Goal: Task Accomplishment & Management: Complete application form

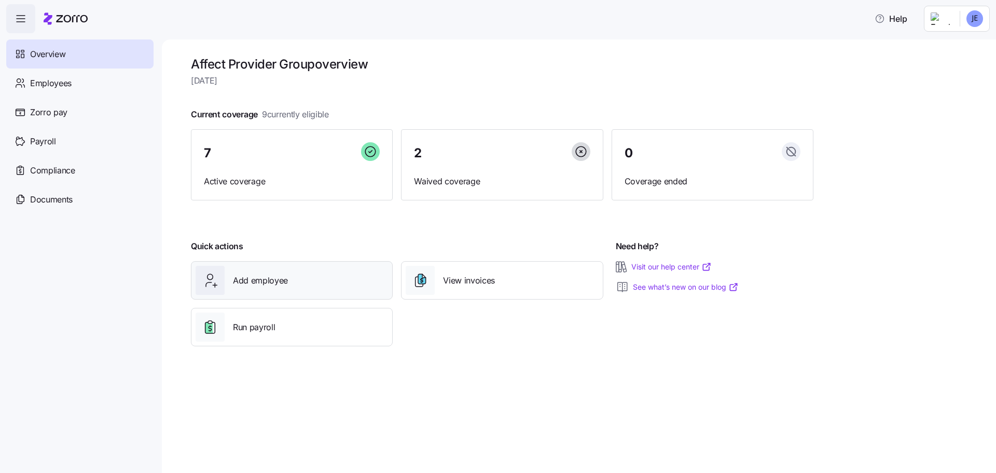
click at [258, 283] on span "Add employee" at bounding box center [260, 280] width 55 height 13
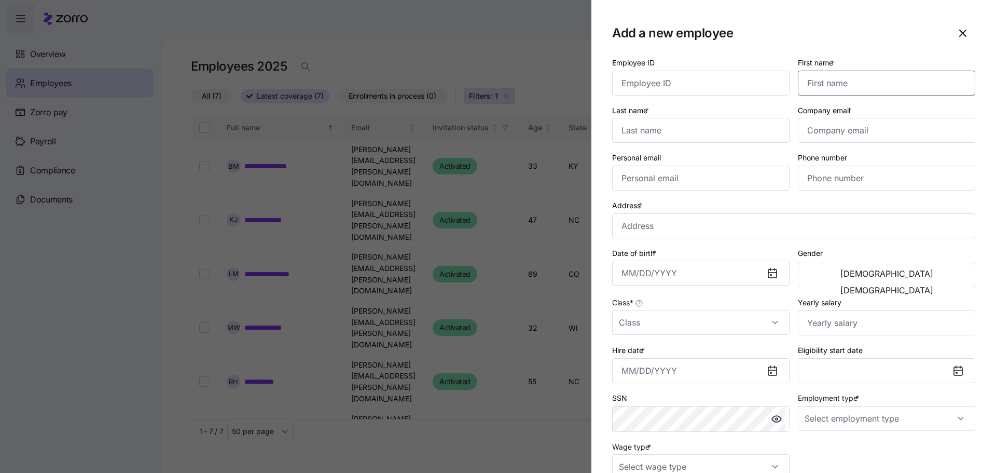
click at [818, 88] on input "First name *" at bounding box center [886, 83] width 177 height 25
type input "Danielle"
type input "Ohm"
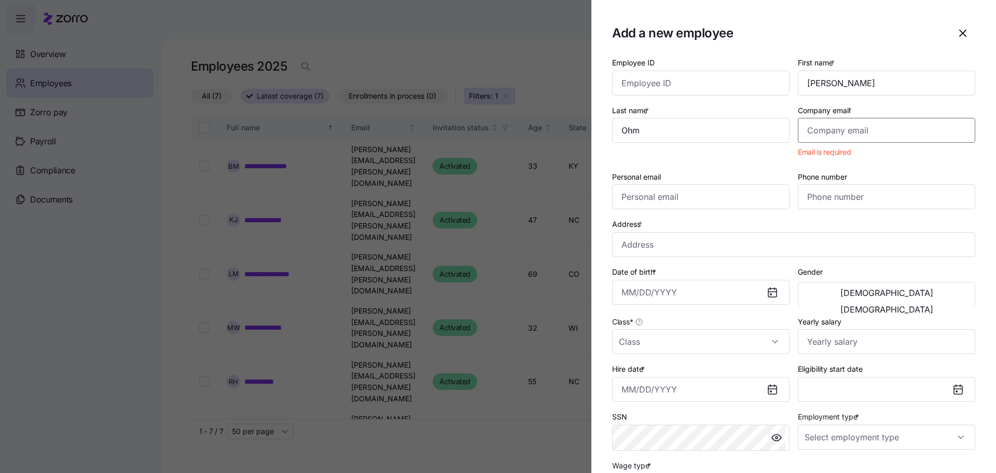
click at [813, 131] on input "Company email *" at bounding box center [886, 130] width 177 height 25
paste input "dani.ohm@affecttherapeutics.com"
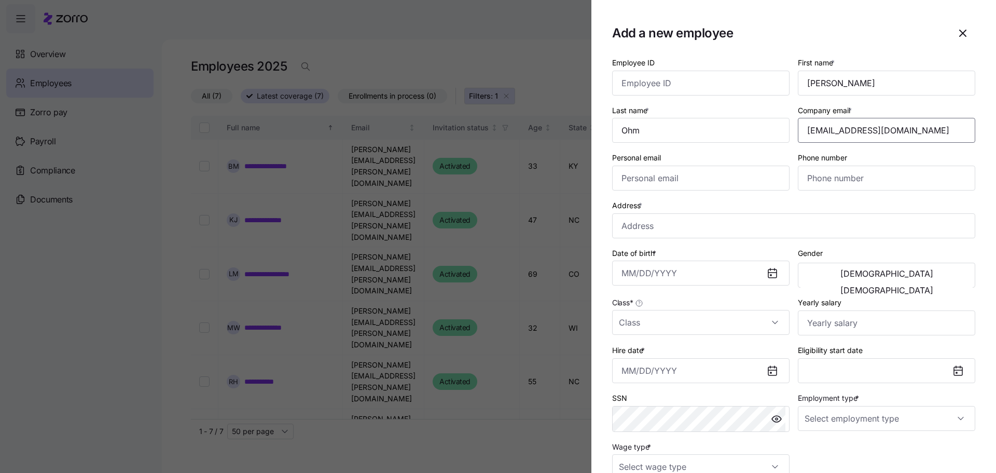
type input "dani.ohm@affecttherapeutics.com"
click at [595, 195] on section "Add a new employee Employee ID First name * Danielle Last name * Ohm Company em…" at bounding box center [793, 236] width 405 height 473
click at [819, 185] on input "Phone number" at bounding box center [886, 177] width 177 height 25
paste input "(515) 370-2092"
type input "(515) 370-2092"
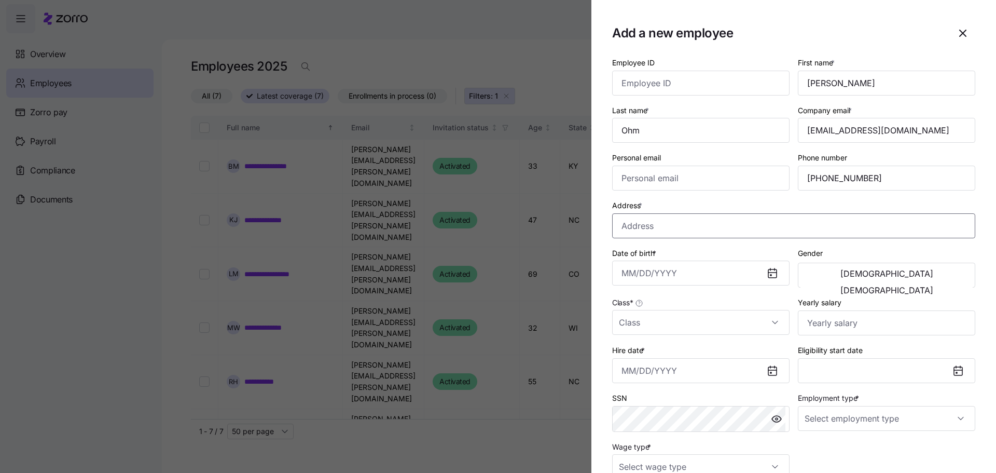
click at [640, 227] on input "Address *" at bounding box center [793, 225] width 363 height 25
paste input "204 E Clark St"
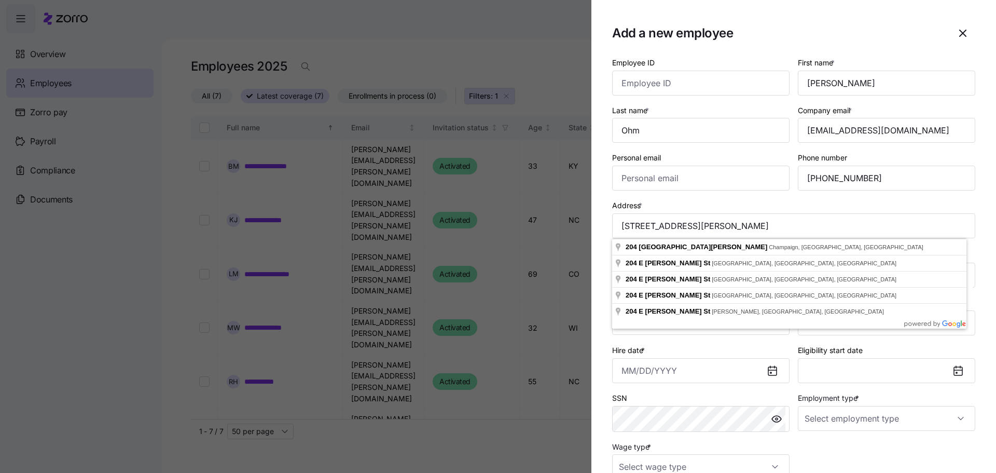
click at [598, 256] on section "Add a new employee Employee ID First name * Danielle Last name * Ohm Company em…" at bounding box center [793, 236] width 405 height 473
click at [692, 227] on input "204 E Clark St" at bounding box center [793, 225] width 363 height 25
paste input "Jefferson, IA"
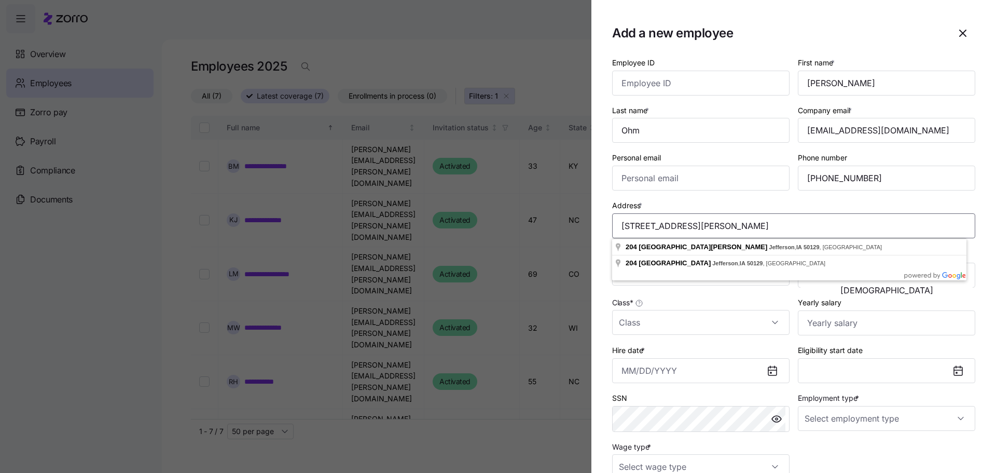
type input "204 E Clark Street Jefferson, IA 50129"
click at [573, 247] on div at bounding box center [498, 236] width 996 height 473
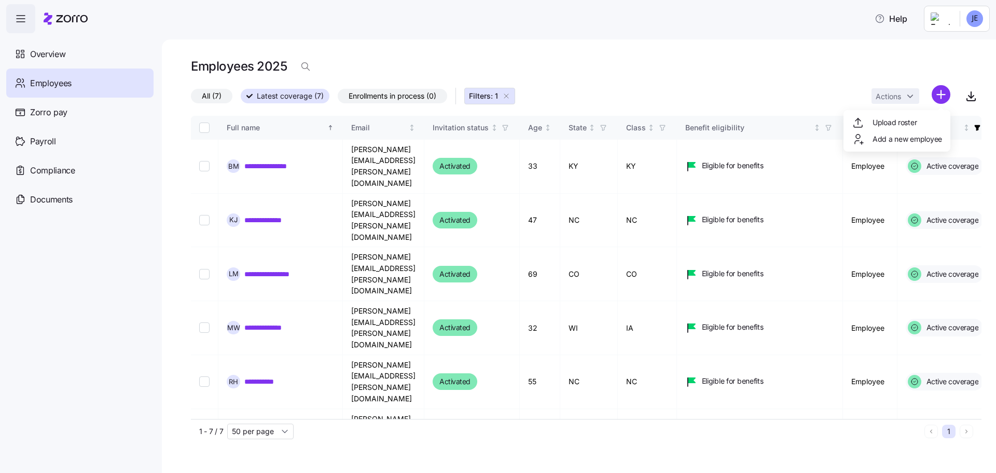
click at [941, 96] on html "**********" at bounding box center [498, 233] width 996 height 466
click at [914, 137] on span "Add a new employee" at bounding box center [907, 139] width 70 height 10
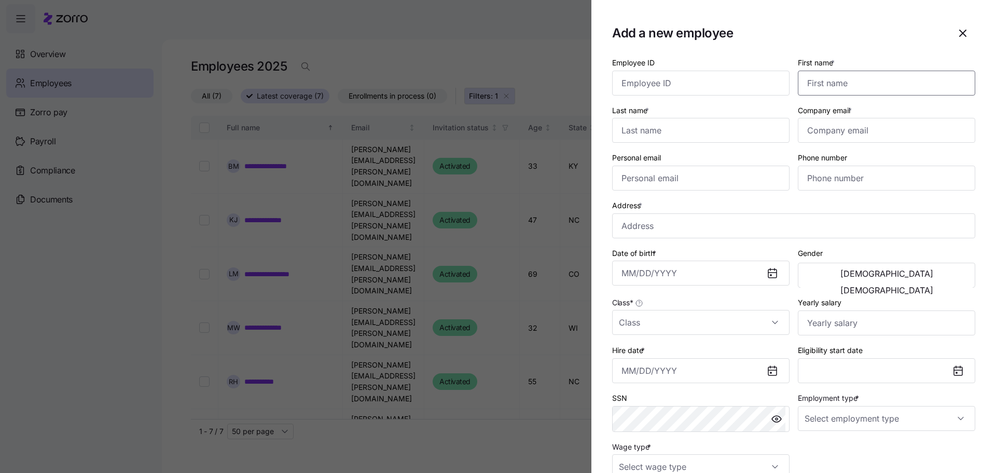
click at [865, 78] on input "First name *" at bounding box center [886, 83] width 177 height 25
type input "Danielle"
type input "Ohm"
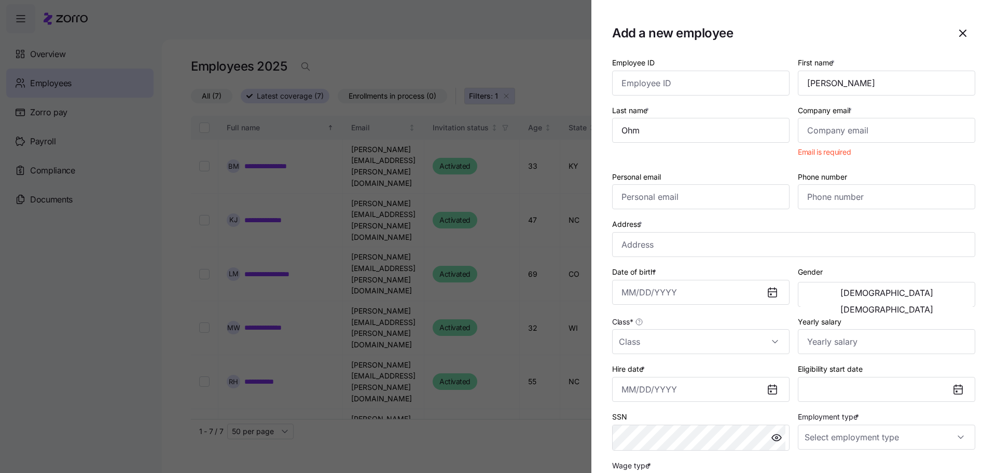
drag, startPoint x: 894, startPoint y: 165, endPoint x: 914, endPoint y: 43, distance: 124.1
click at [914, 43] on div "Add a new employee" at bounding box center [793, 33] width 363 height 25
click at [808, 131] on input "Company email *" at bounding box center [886, 130] width 177 height 25
paste input "dani.ohm@affecttherapeutics.com"
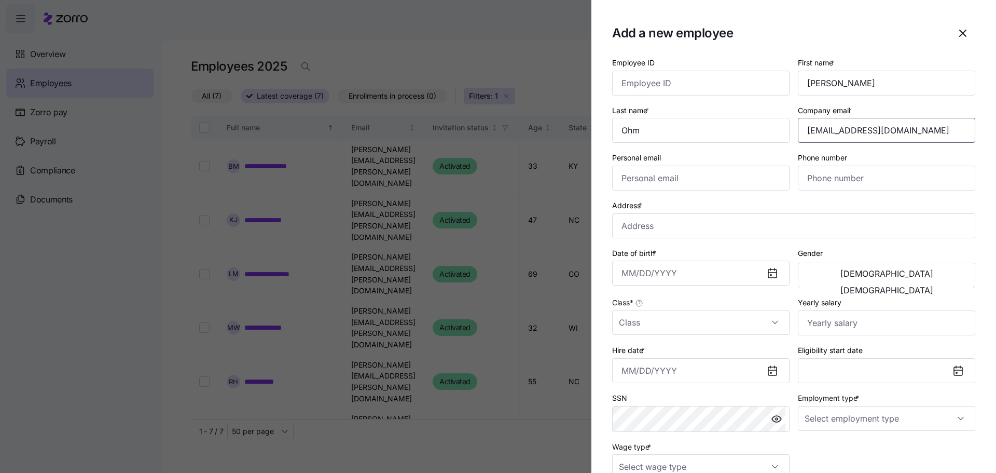
type input "dani.ohm@affecttherapeutics.com"
click at [820, 183] on input "Phone number" at bounding box center [886, 177] width 177 height 25
paste input "(515) 370-2092"
type input "(515) 370-2092"
click at [678, 225] on input "Address *" at bounding box center [793, 225] width 363 height 25
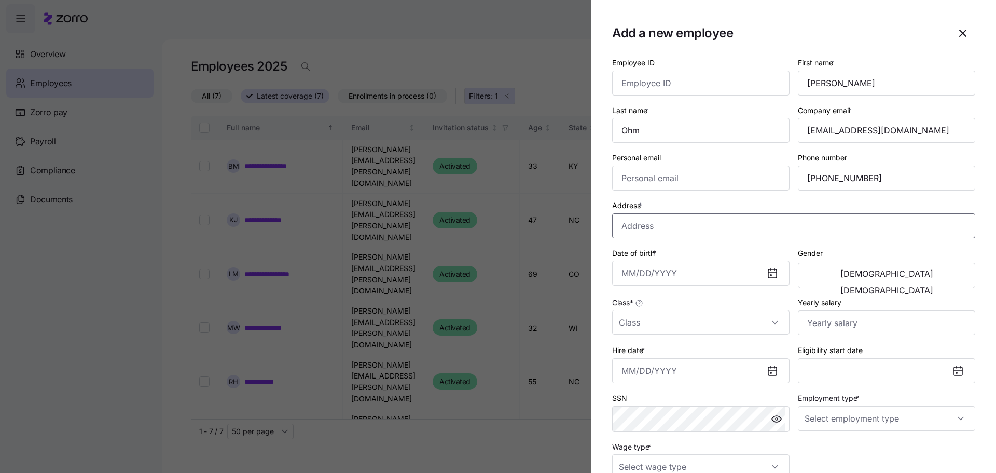
paste input "204 E Clark St"
click at [725, 227] on input "204 E Clark St" at bounding box center [793, 225] width 363 height 25
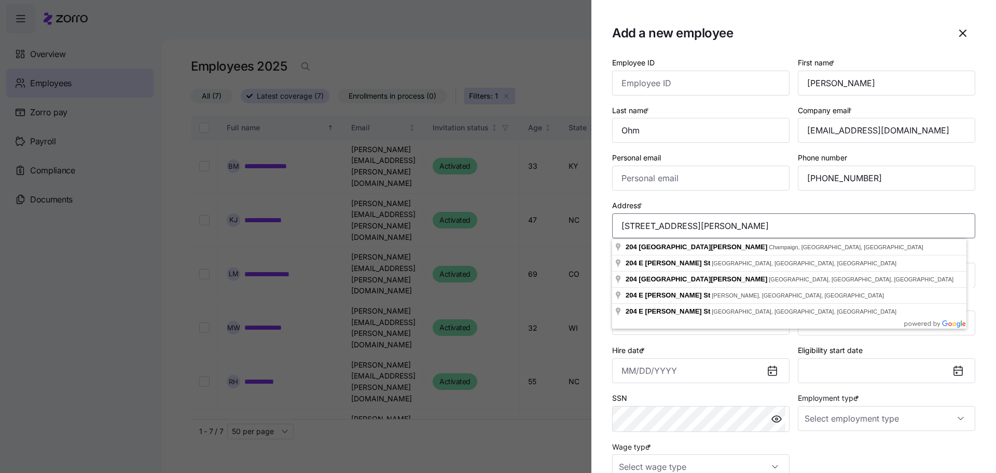
paste input "Jefferson, IA"
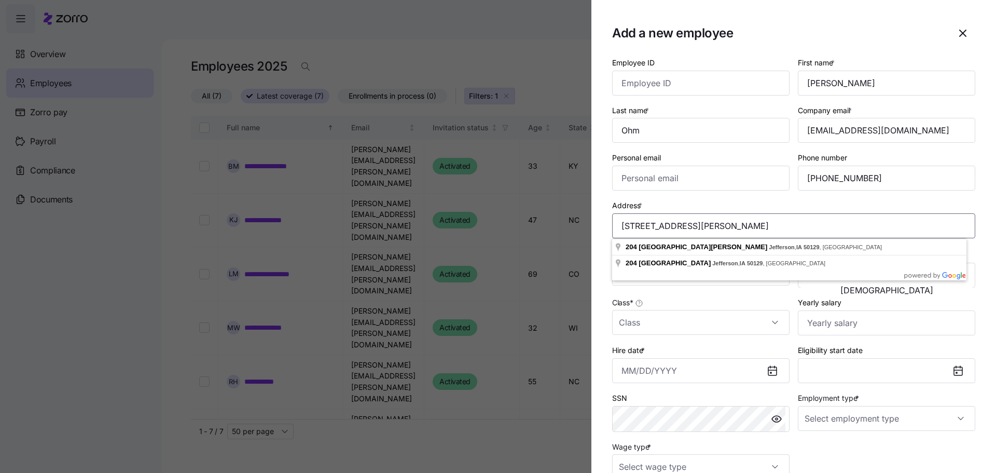
type input "204 E Clark Street Jefferson, IA 50129"
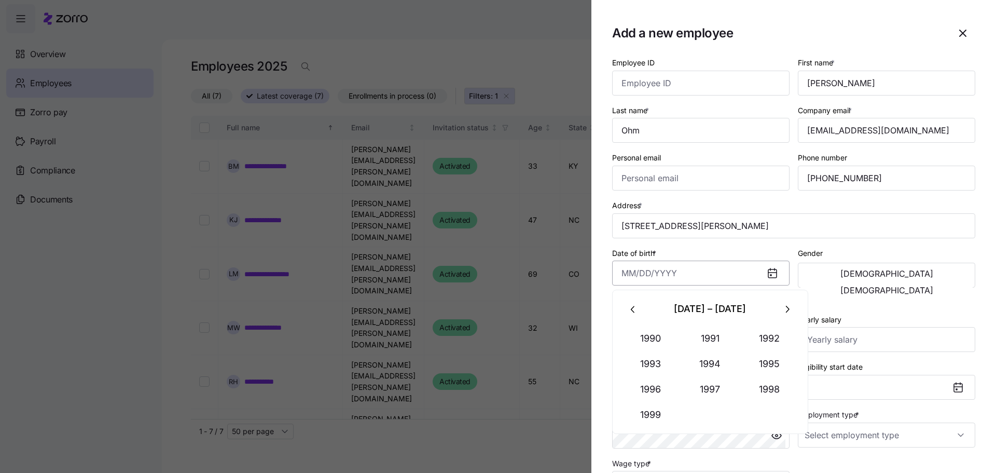
click at [621, 272] on input "Date of birth *" at bounding box center [700, 272] width 177 height 25
type input "April 21, 1983"
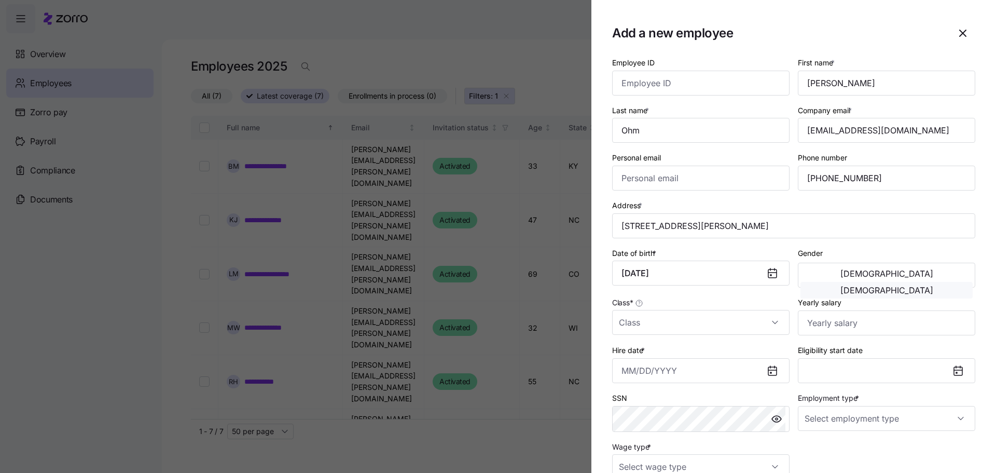
click at [921, 286] on span "Female" at bounding box center [886, 290] width 93 height 8
click at [773, 321] on input "Class *" at bounding box center [700, 322] width 177 height 25
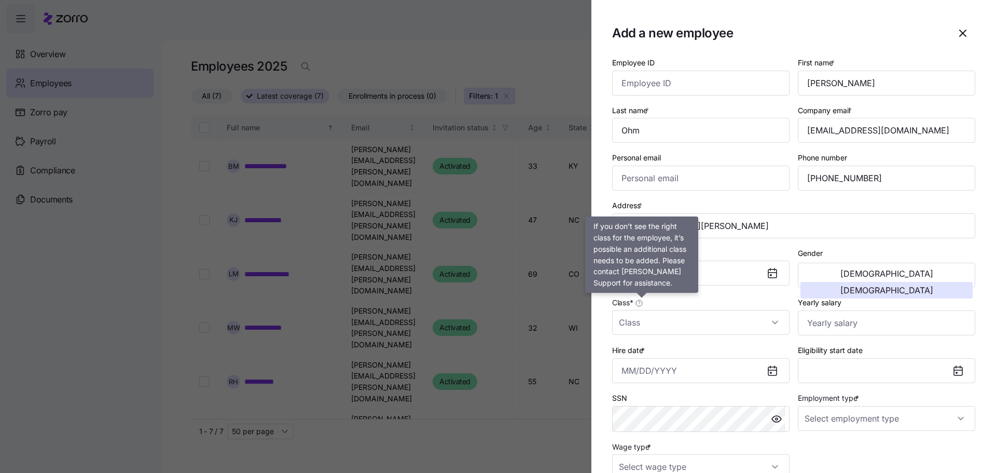
click at [641, 303] on icon at bounding box center [639, 303] width 6 height 6
click at [641, 310] on input "Class *" at bounding box center [700, 322] width 177 height 25
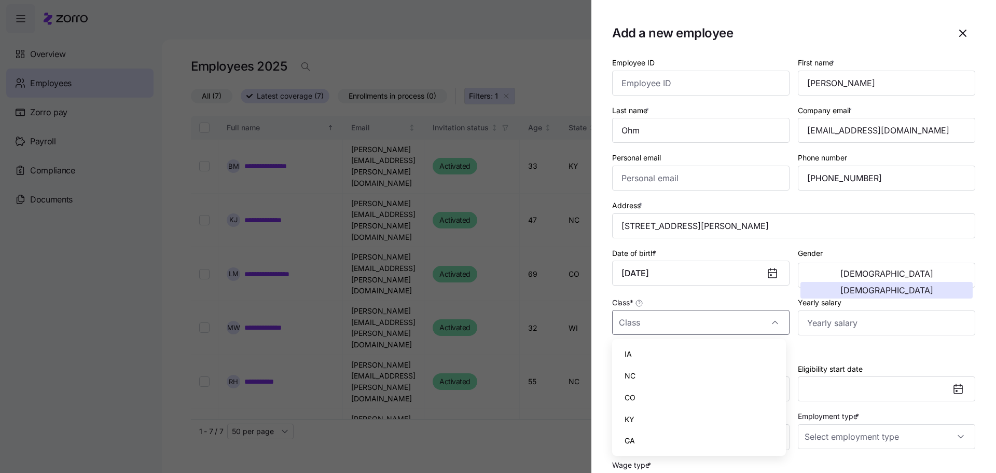
click at [641, 303] on icon at bounding box center [639, 303] width 6 height 6
click at [641, 310] on input "Class *" at bounding box center [700, 322] width 177 height 25
click at [629, 355] on span "IA" at bounding box center [627, 353] width 7 height 11
type input "IA"
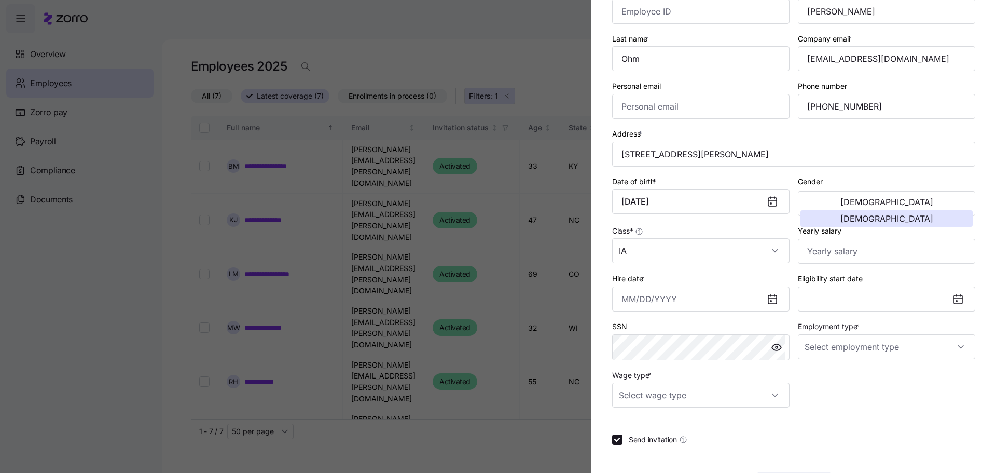
scroll to position [104, 0]
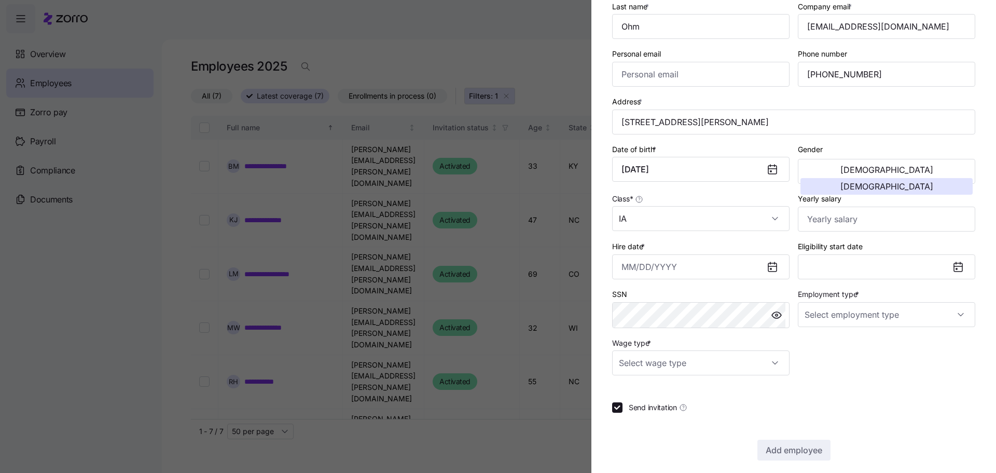
click at [772, 268] on icon at bounding box center [772, 267] width 8 height 8
click at [768, 268] on icon at bounding box center [772, 267] width 8 height 8
click at [682, 270] on input "Hire date *" at bounding box center [700, 266] width 177 height 25
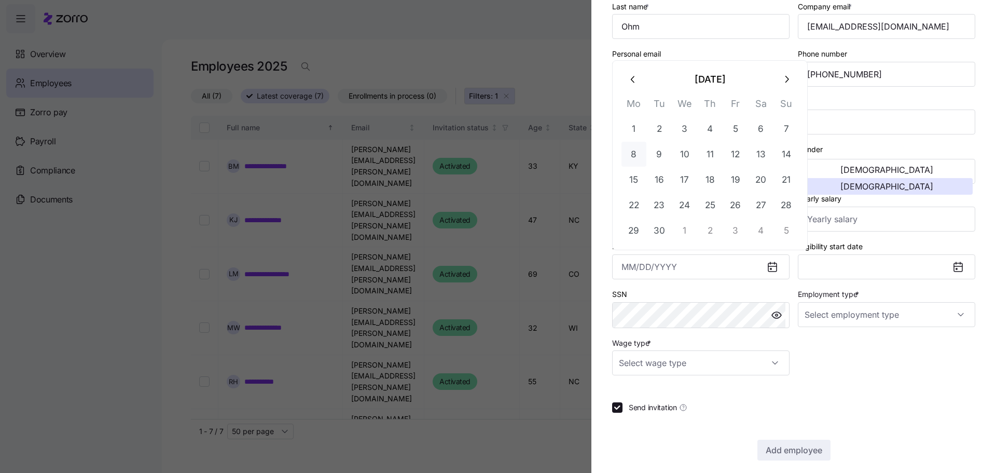
click at [637, 153] on button "8" at bounding box center [633, 154] width 25 height 25
type input "September 8, 2025"
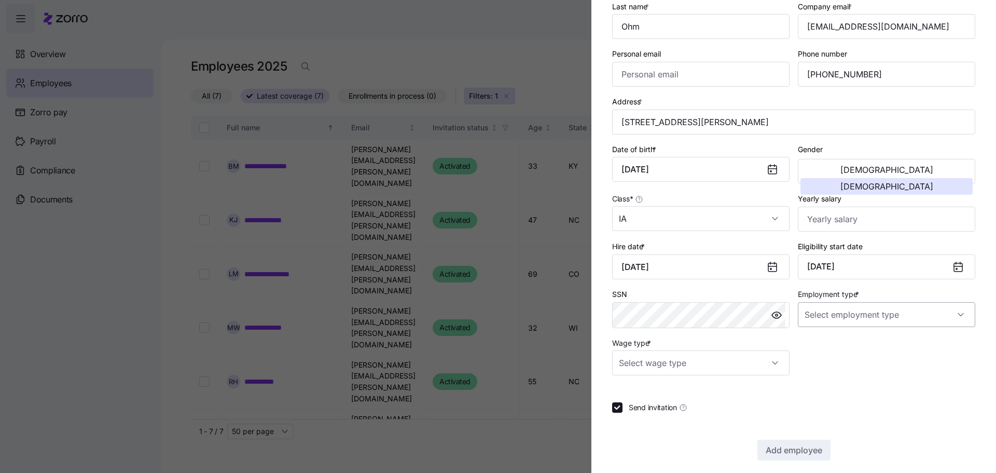
click at [948, 315] on input "Employment type *" at bounding box center [886, 314] width 177 height 25
click at [897, 342] on div "Full Time" at bounding box center [880, 346] width 165 height 22
type input "Full Time"
click at [769, 365] on input "Wage type *" at bounding box center [700, 362] width 177 height 25
click at [744, 395] on div "Salary" at bounding box center [698, 394] width 165 height 22
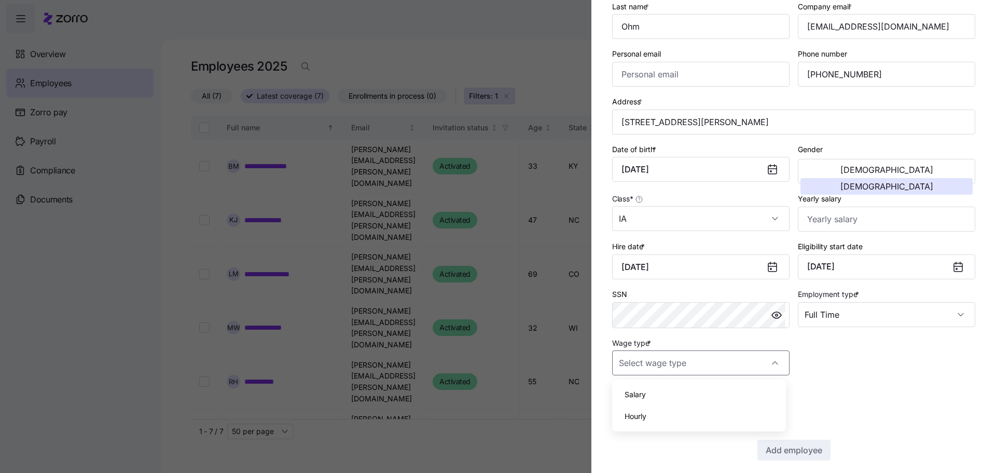
type input "Salary"
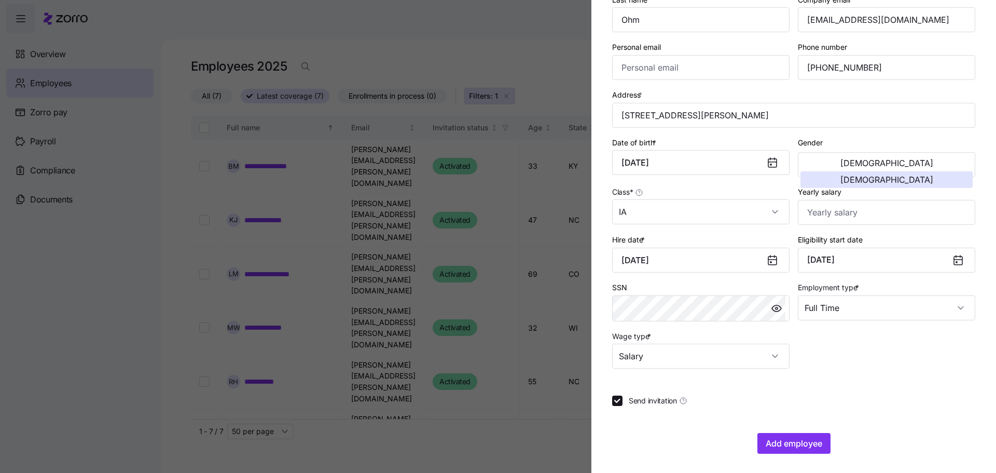
scroll to position [112, 0]
click at [797, 443] on span "Add employee" at bounding box center [794, 441] width 57 height 12
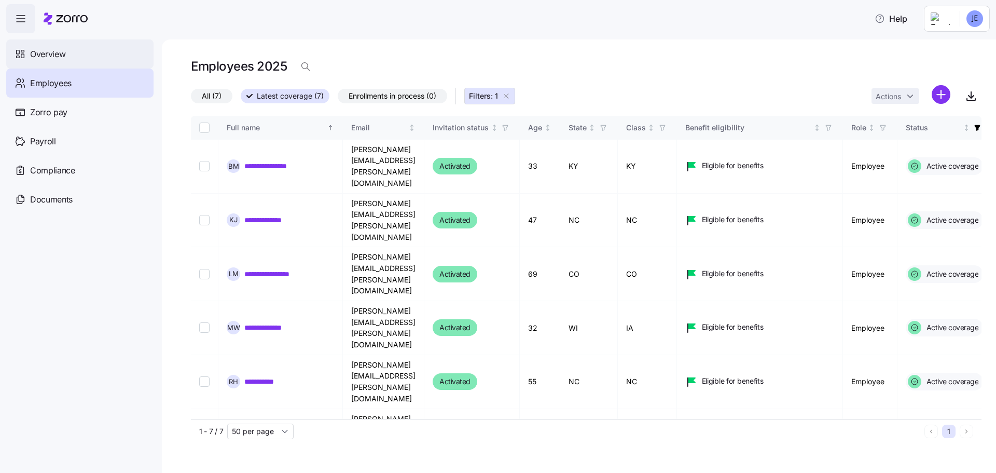
click at [50, 53] on span "Overview" at bounding box center [47, 54] width 35 height 13
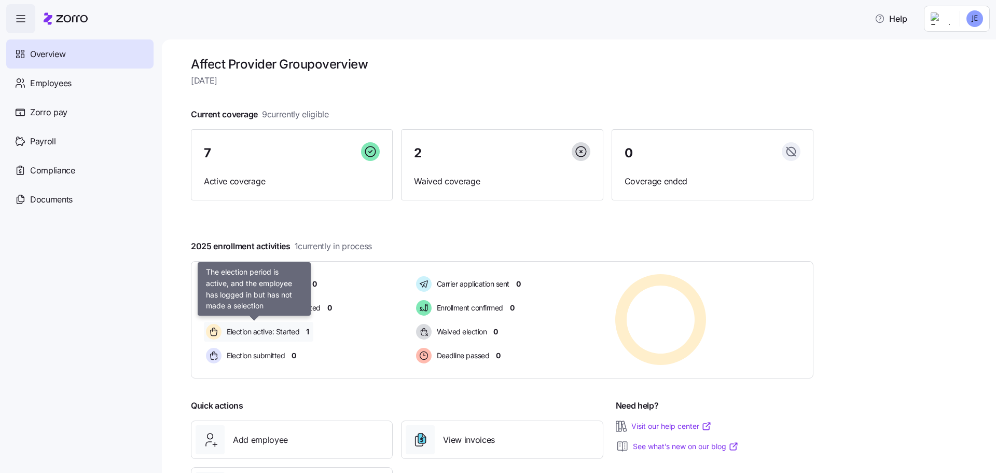
click at [269, 330] on span "Election active: Started" at bounding box center [262, 331] width 76 height 10
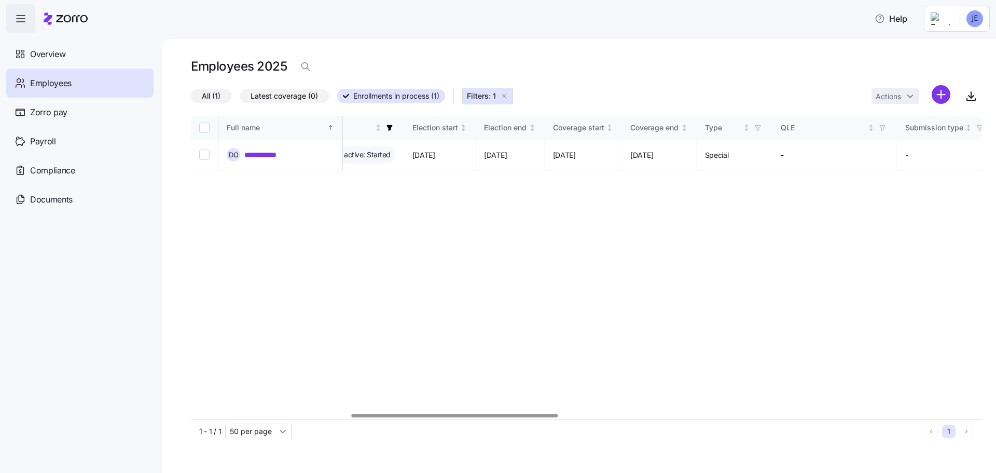
scroll to position [0, 613]
click at [550, 413] on div at bounding box center [455, 415] width 206 height 4
click at [522, 127] on div "Election end" at bounding box center [501, 127] width 43 height 11
click at [528, 127] on icon "Sorted ascending" at bounding box center [526, 126] width 1 height 1
click at [503, 150] on span "09/10/2025" at bounding box center [491, 155] width 23 height 10
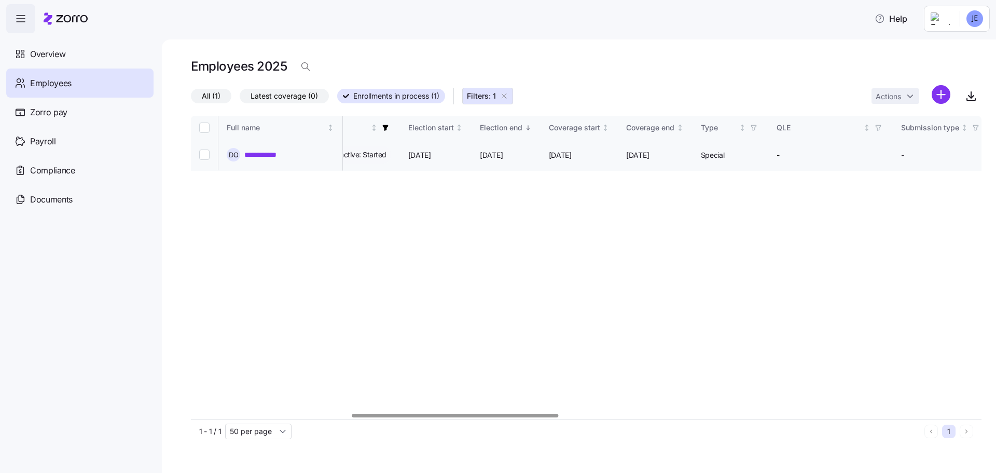
click at [503, 154] on span "09/10/2025" at bounding box center [491, 155] width 23 height 10
click at [522, 126] on div "Election end" at bounding box center [501, 127] width 43 height 11
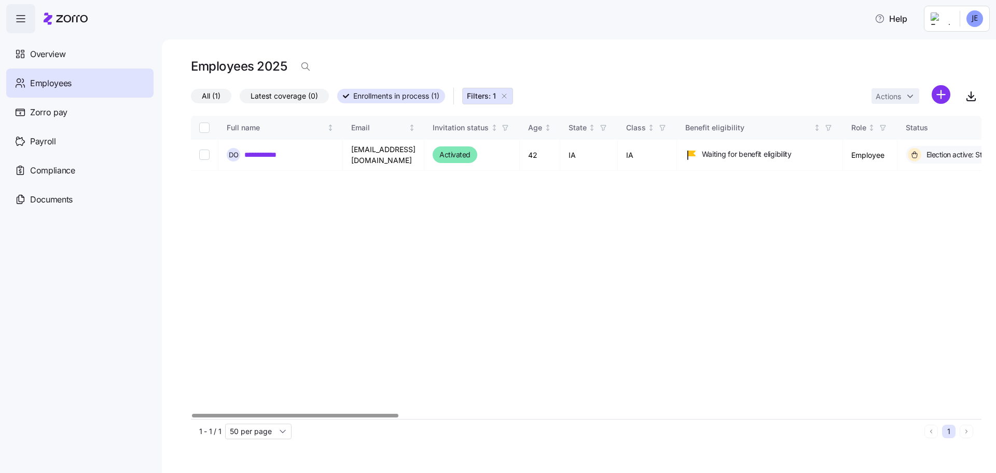
click at [314, 413] on div at bounding box center [295, 415] width 206 height 4
click at [470, 151] on span "Activated" at bounding box center [454, 154] width 31 height 12
click at [202, 150] on input "Select record 1" at bounding box center [204, 154] width 10 height 10
checkbox input "true"
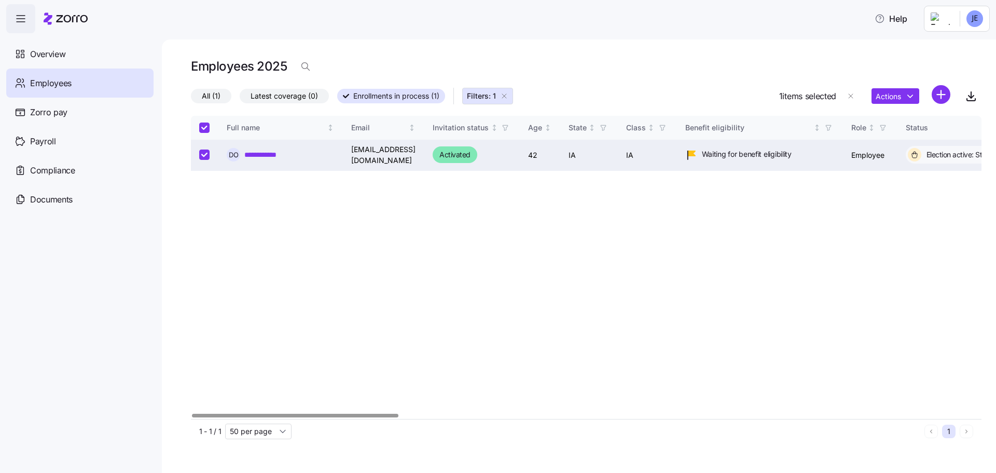
click at [203, 124] on input "Select all records" at bounding box center [204, 127] width 10 height 10
checkbox input "false"
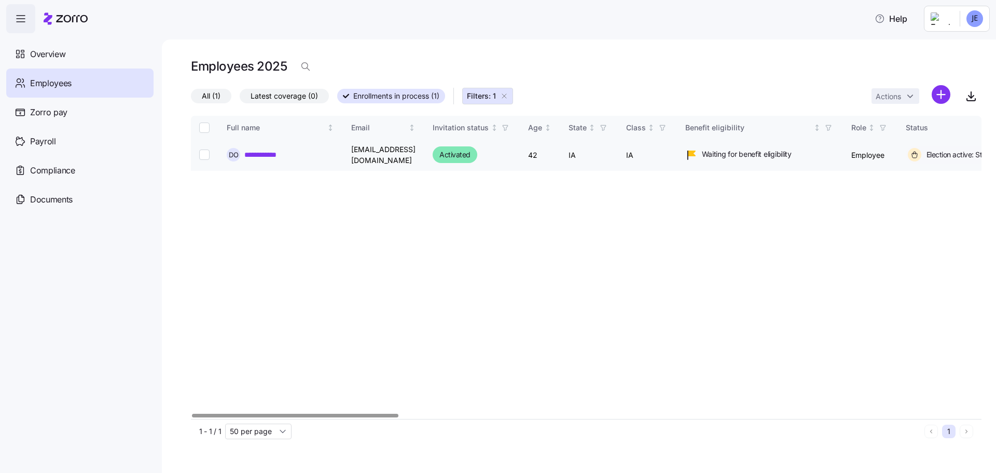
click at [202, 149] on input "Select record 1" at bounding box center [204, 154] width 10 height 10
checkbox input "true"
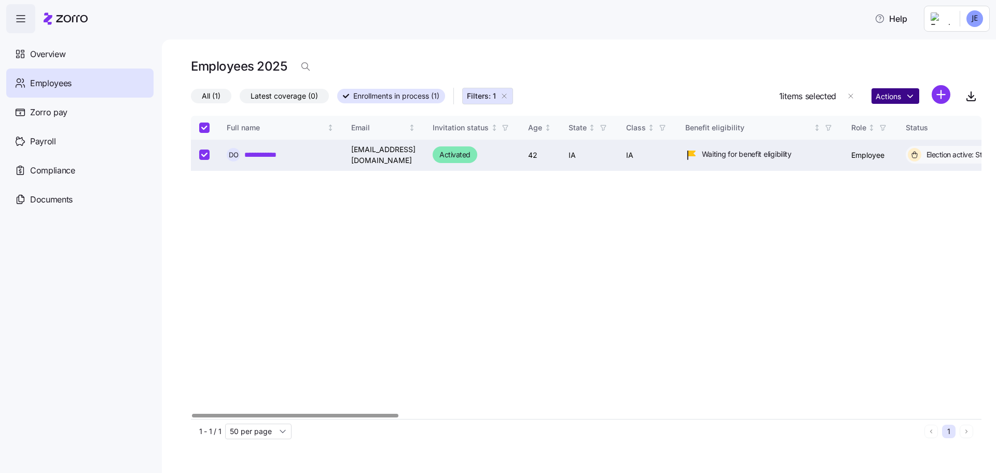
click at [909, 96] on html "**********" at bounding box center [498, 233] width 996 height 466
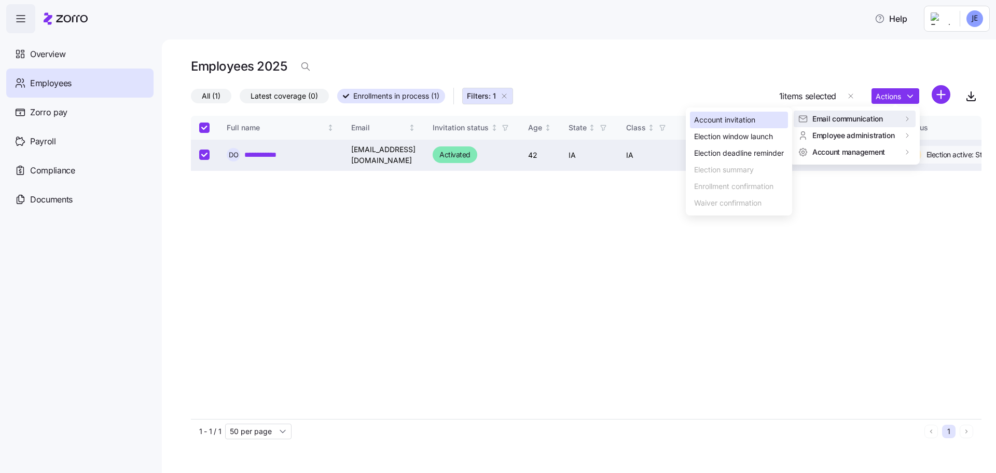
click at [747, 120] on div "Account invitation" at bounding box center [724, 119] width 61 height 11
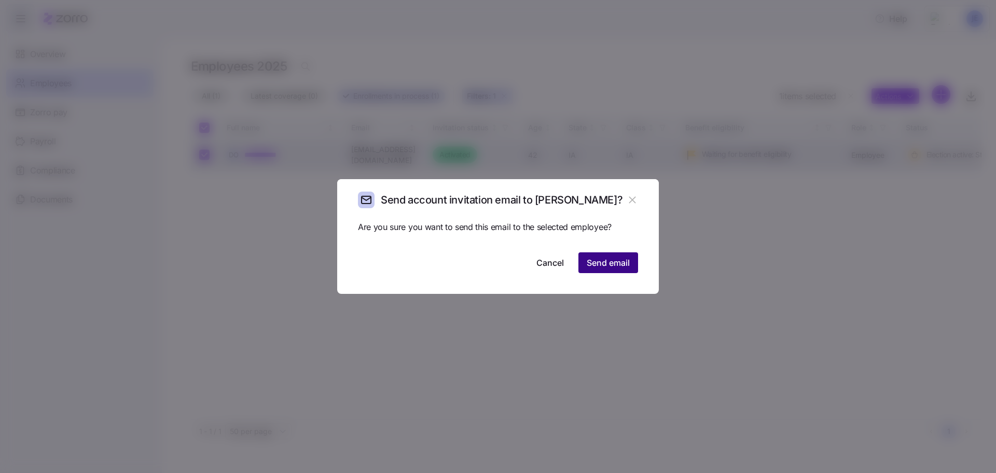
click at [603, 263] on span "Send email" at bounding box center [608, 262] width 43 height 12
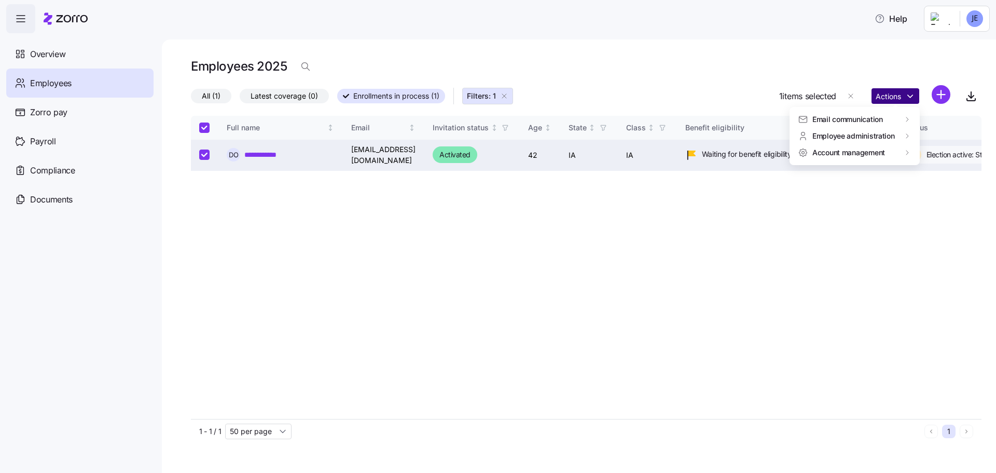
click at [912, 96] on html "**********" at bounding box center [498, 233] width 996 height 466
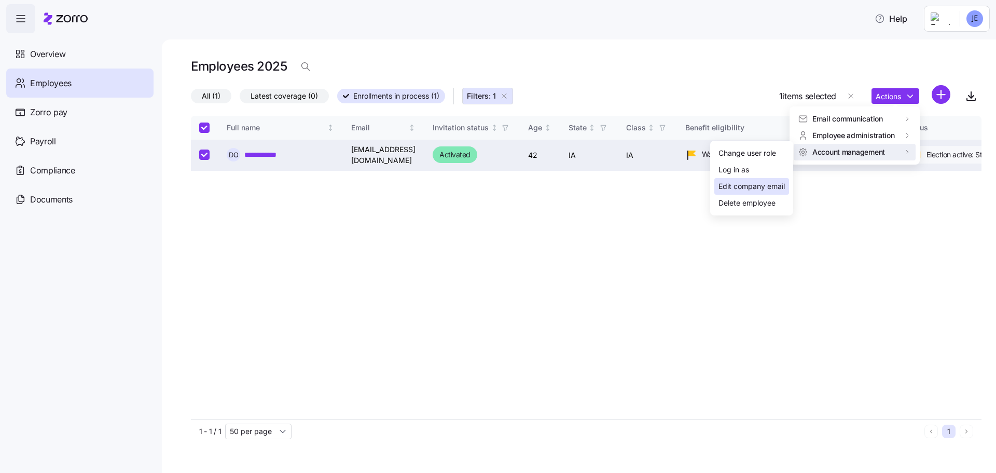
click at [758, 187] on div "Edit company email" at bounding box center [751, 186] width 66 height 11
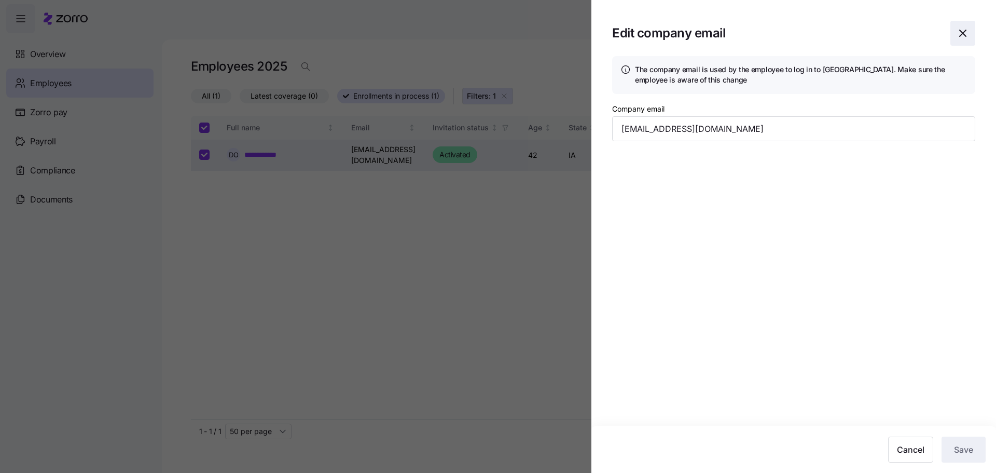
click at [964, 36] on icon "button" at bounding box center [962, 33] width 12 height 12
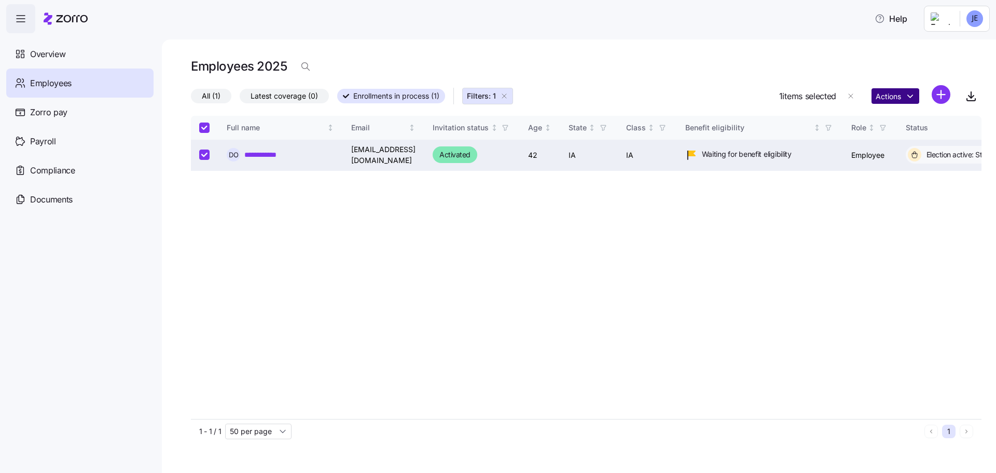
click at [912, 95] on html "**********" at bounding box center [498, 233] width 996 height 466
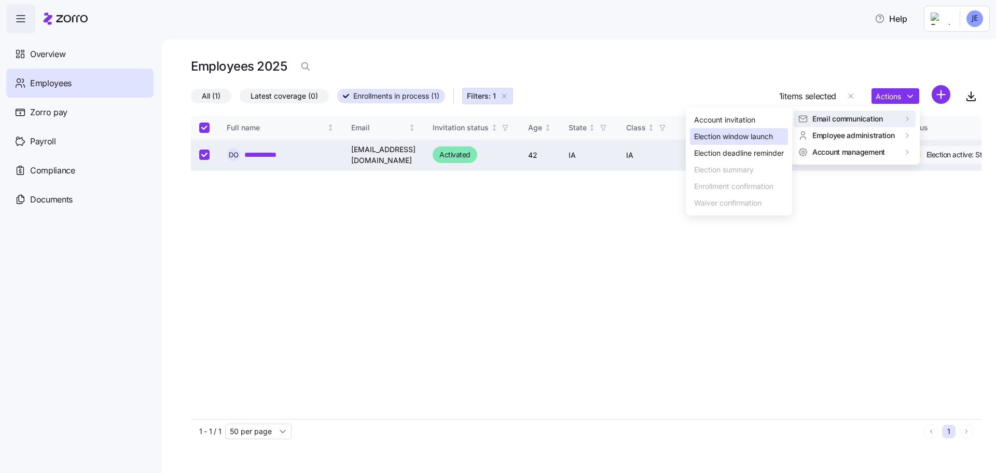
click at [763, 135] on div "Election window launch" at bounding box center [733, 136] width 79 height 11
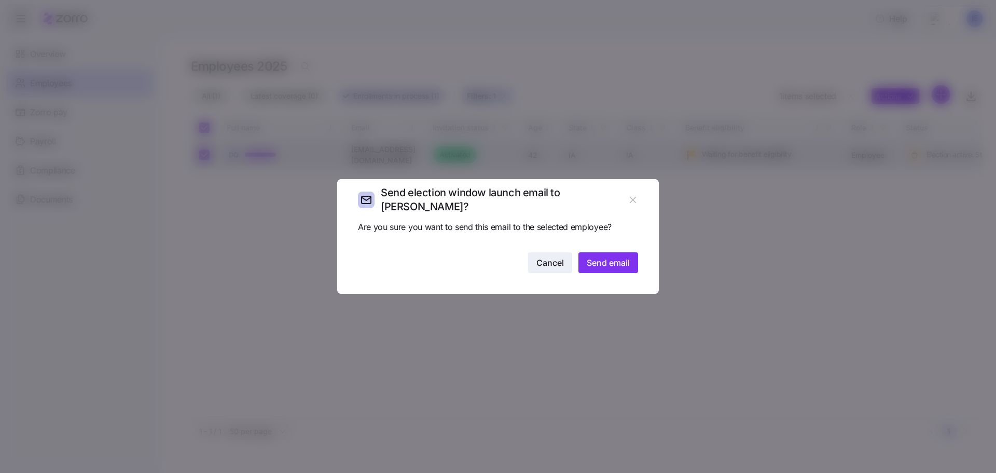
click at [548, 265] on span "Cancel" at bounding box center [549, 262] width 27 height 12
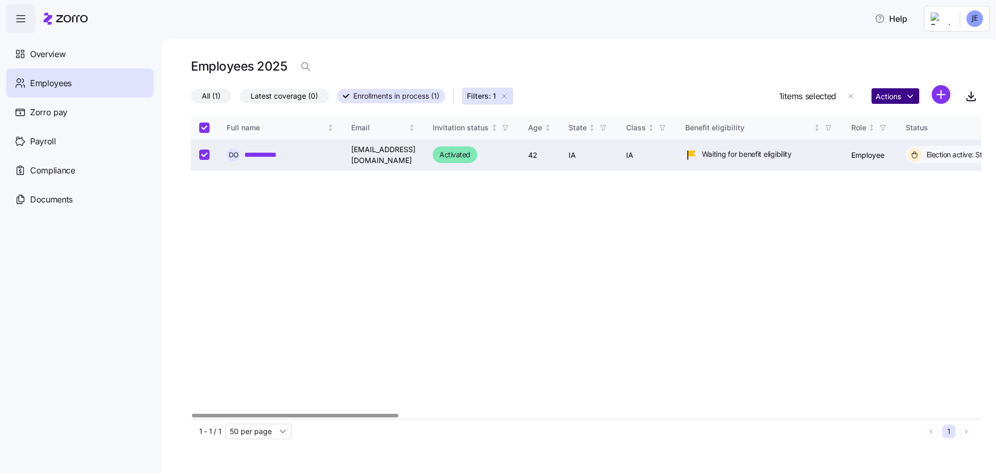
click at [911, 96] on html "**********" at bounding box center [498, 233] width 996 height 466
click at [258, 150] on link "**********" at bounding box center [267, 154] width 46 height 10
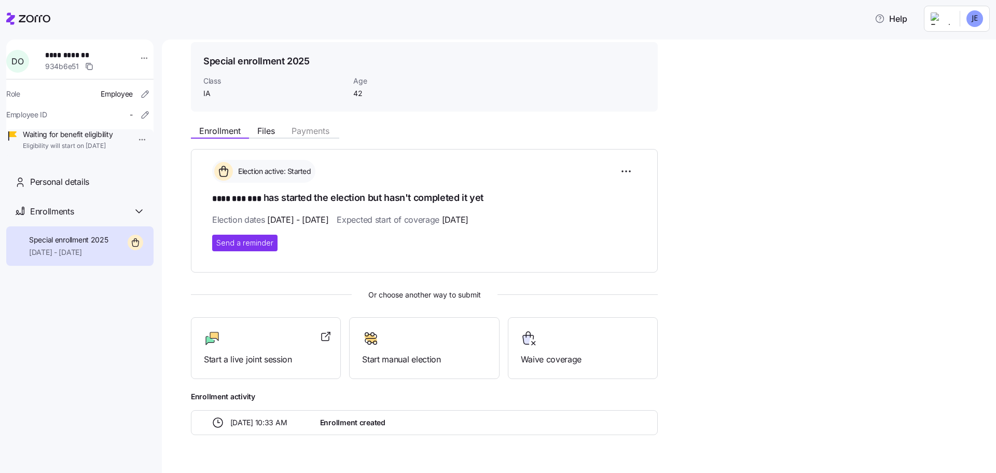
scroll to position [52, 0]
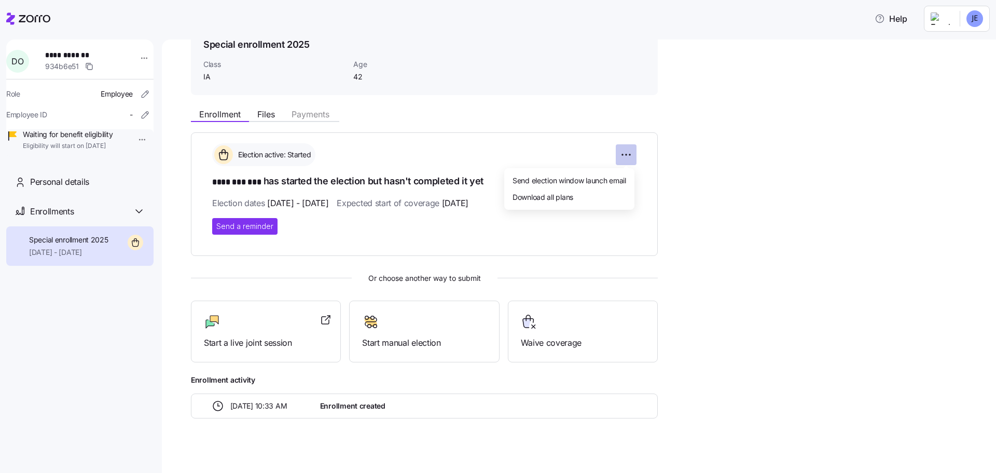
click at [627, 156] on html "**********" at bounding box center [498, 233] width 996 height 466
click at [140, 57] on html "**********" at bounding box center [498, 233] width 996 height 466
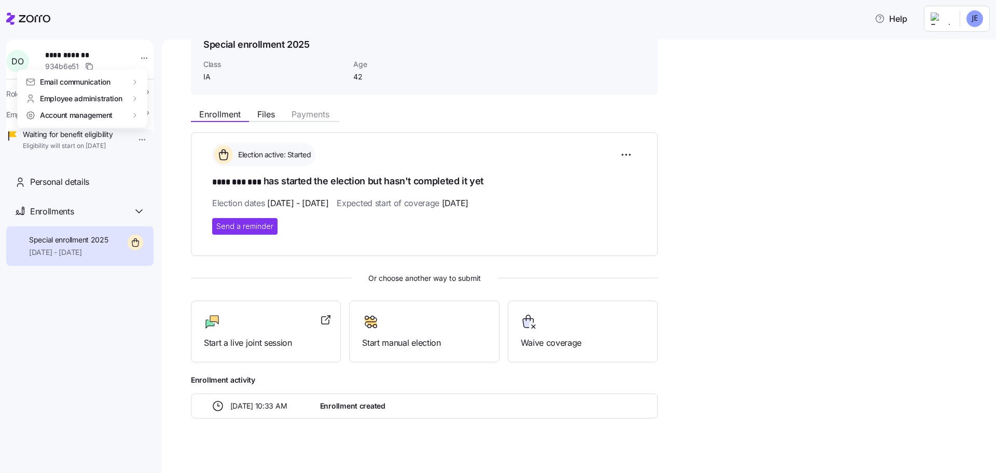
click at [140, 57] on html "**********" at bounding box center [498, 233] width 996 height 466
click at [814, 298] on html "**********" at bounding box center [498, 233] width 996 height 466
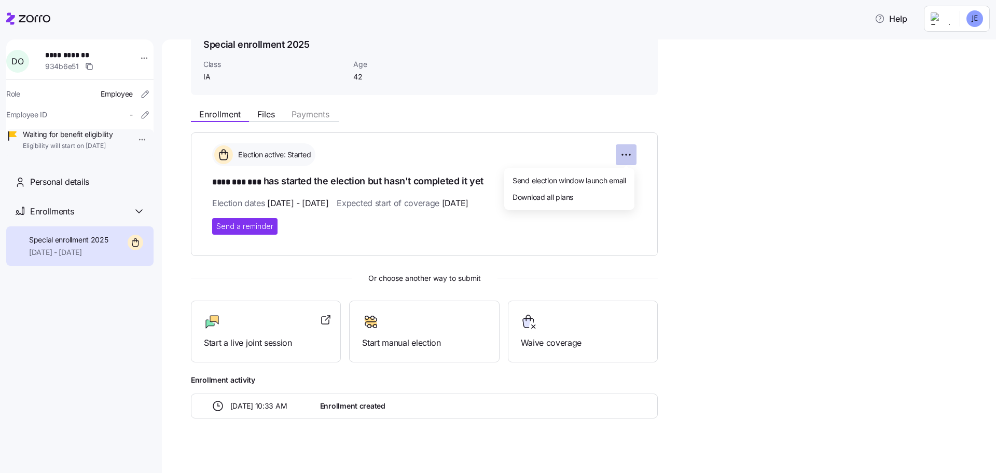
click at [628, 155] on html "**********" at bounding box center [498, 233] width 996 height 466
click at [390, 215] on html "**********" at bounding box center [498, 233] width 996 height 466
click at [328, 202] on span "09/10/2025 - 09/10/2025" at bounding box center [297, 203] width 61 height 13
click at [268, 115] on span "Files" at bounding box center [266, 114] width 18 height 8
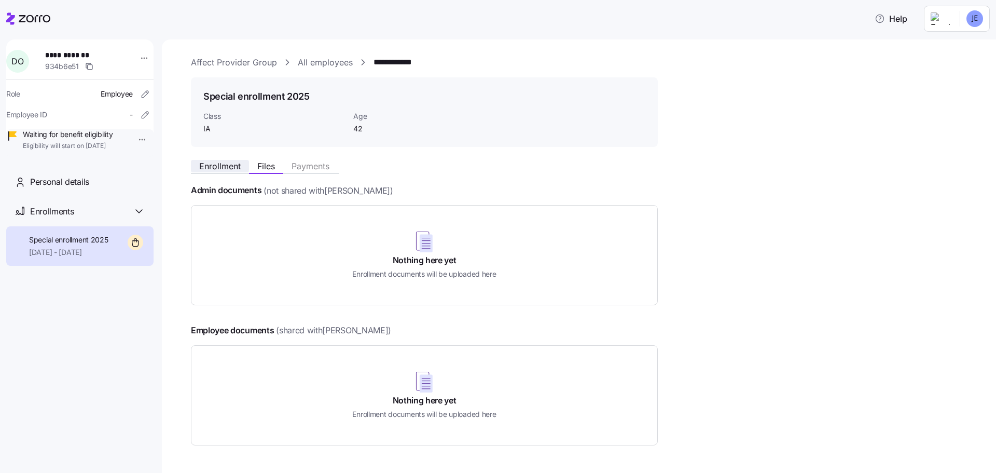
click at [233, 166] on span "Enrollment" at bounding box center [219, 166] width 41 height 8
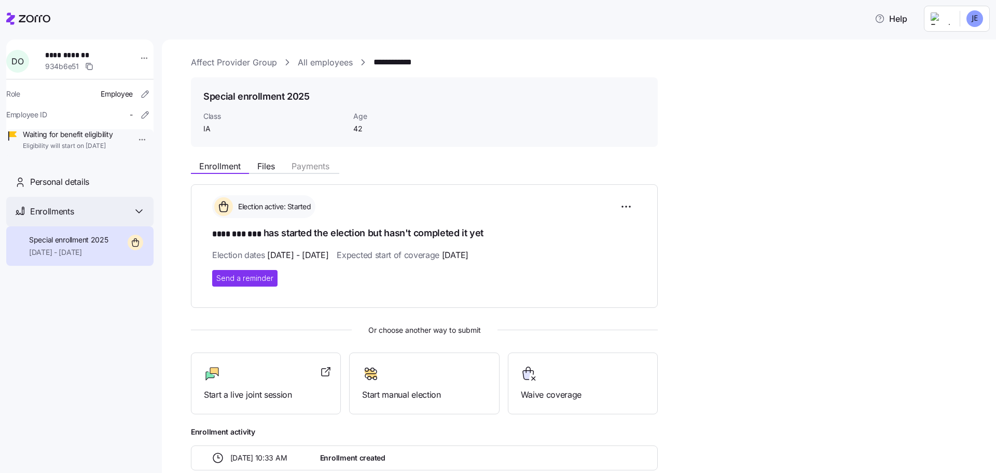
click at [142, 217] on icon at bounding box center [139, 211] width 12 height 12
click at [94, 188] on div "Personal details" at bounding box center [87, 181] width 115 height 13
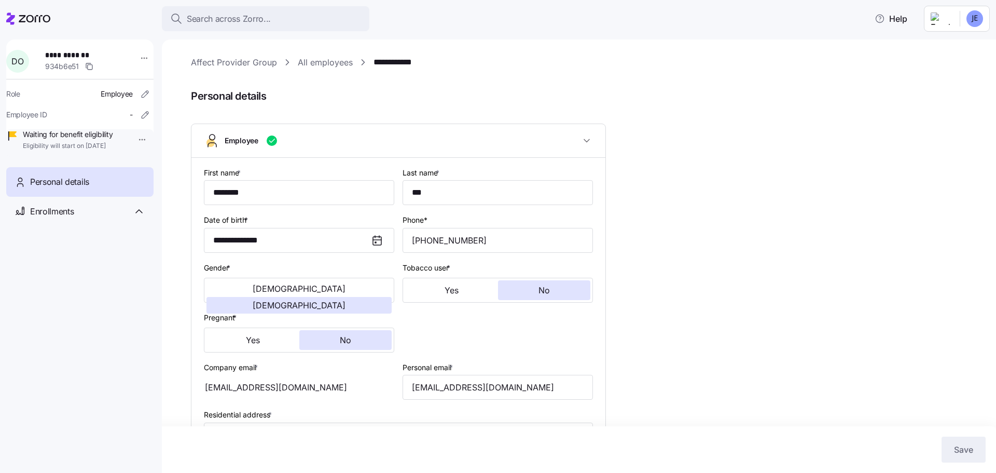
type input "IA"
click at [213, 61] on link "Affect Provider Group" at bounding box center [234, 62] width 86 height 13
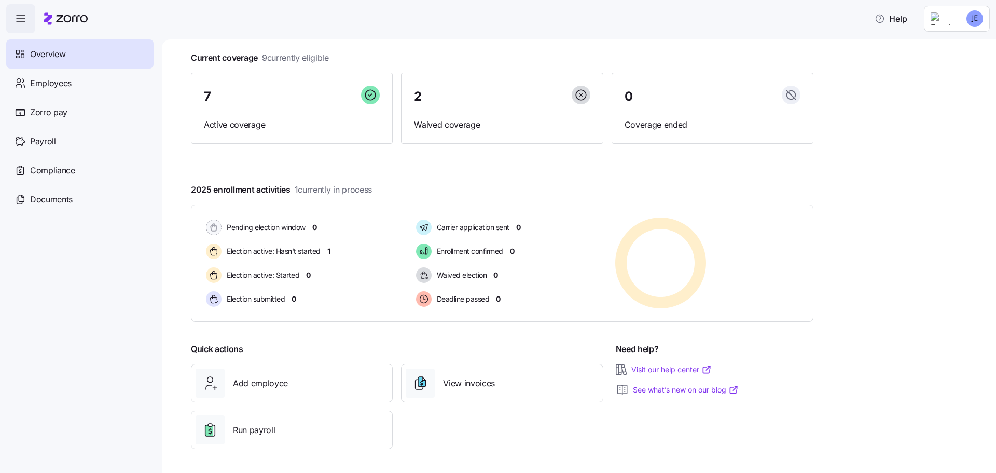
scroll to position [58, 0]
click at [667, 368] on link "Visit our help center" at bounding box center [671, 368] width 80 height 10
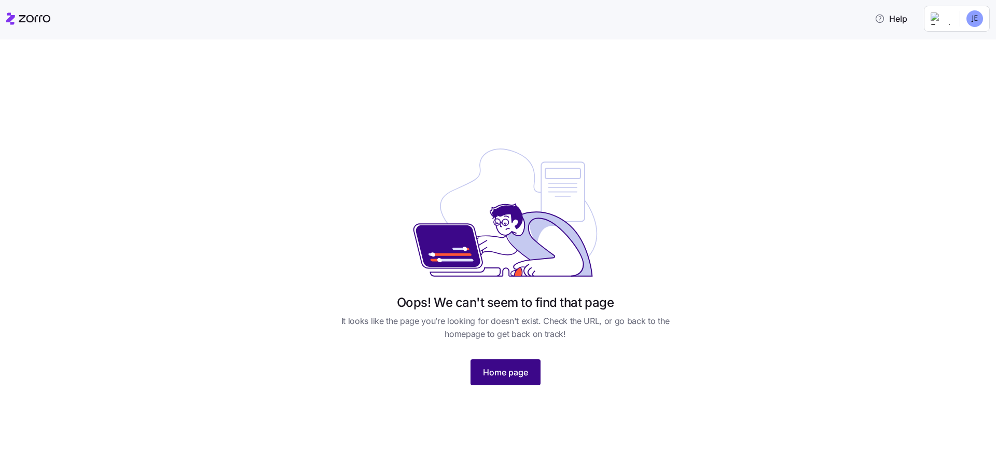
click at [507, 381] on button "Home page" at bounding box center [505, 372] width 70 height 26
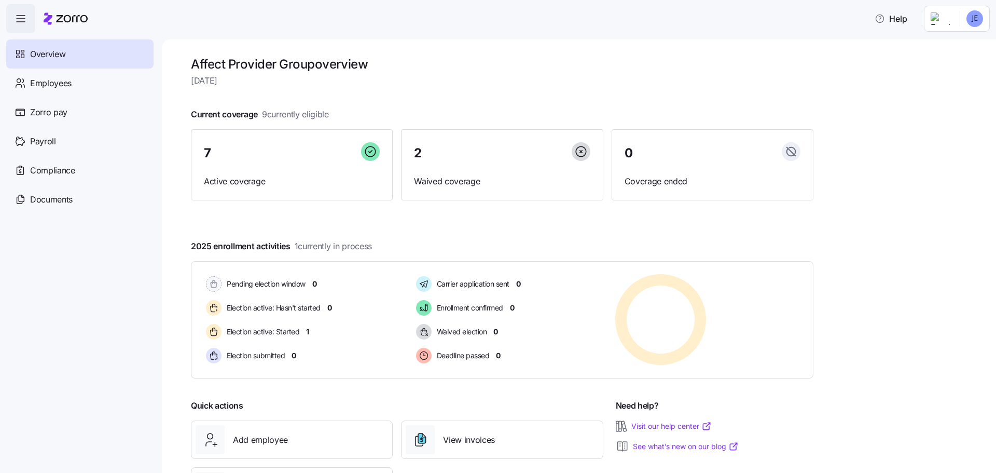
scroll to position [52, 0]
